Goal: Information Seeking & Learning: Learn about a topic

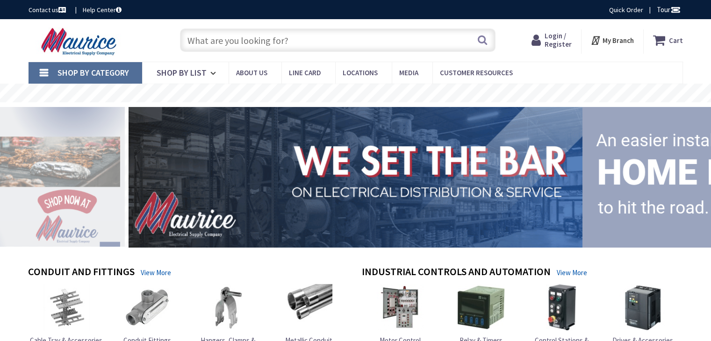
click at [248, 40] on input "text" at bounding box center [338, 40] width 316 height 23
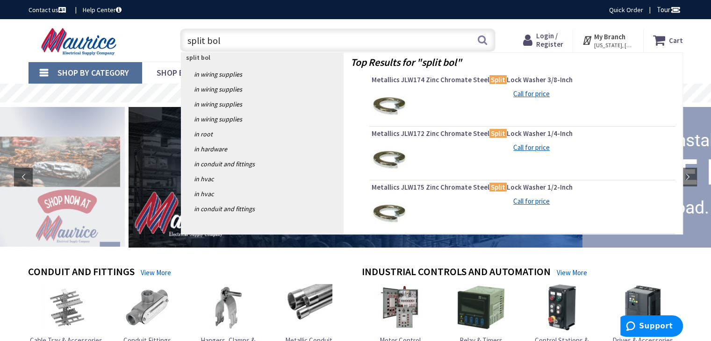
type input "split bolt"
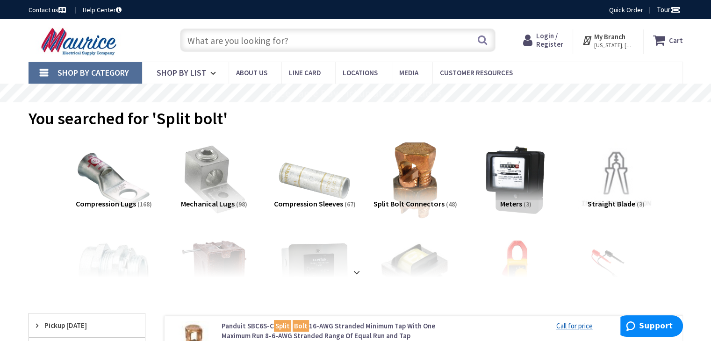
click at [221, 42] on input "text" at bounding box center [338, 40] width 316 height 23
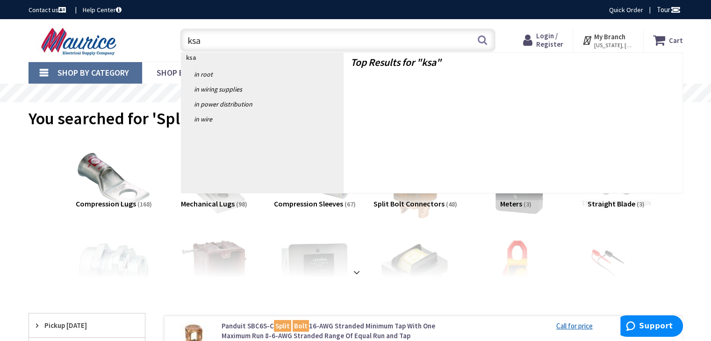
type input "ksa4"
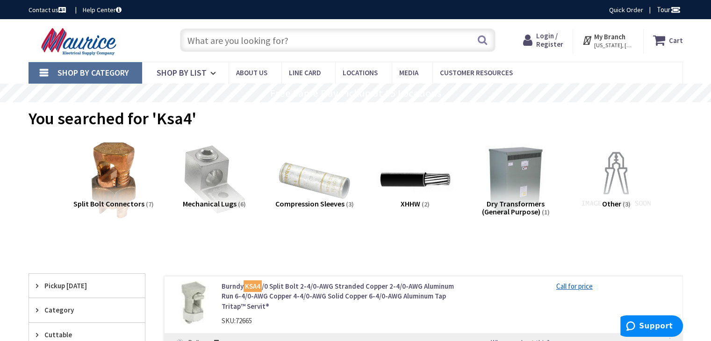
click at [256, 34] on input "text" at bounding box center [338, 40] width 316 height 23
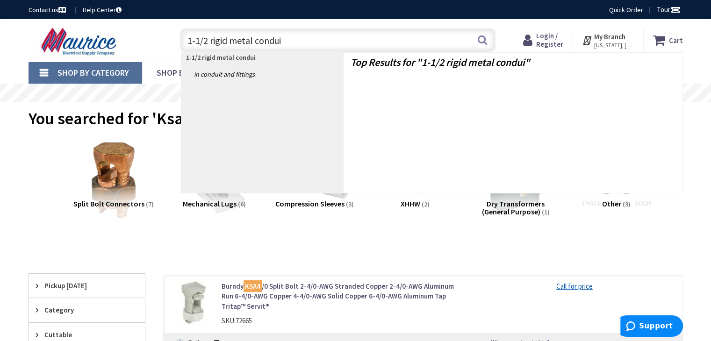
type input "1-1/2 rigid metal conduit"
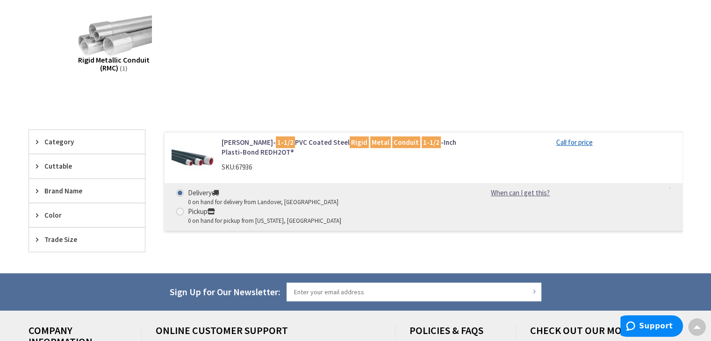
scroll to position [93, 0]
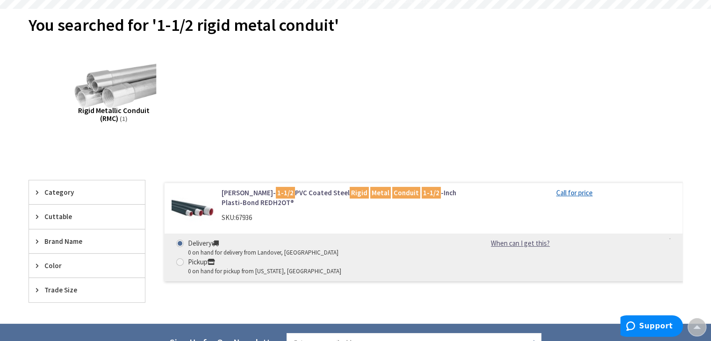
click at [124, 105] on img at bounding box center [113, 86] width 85 height 85
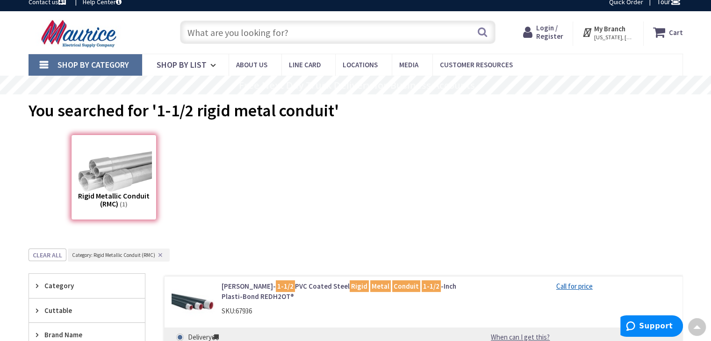
scroll to position [0, 0]
